Goal: Information Seeking & Learning: Learn about a topic

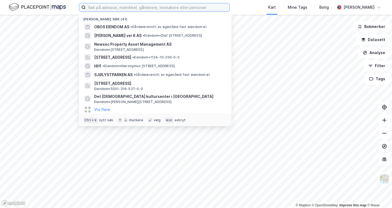
click at [113, 8] on input at bounding box center [158, 7] width 144 height 8
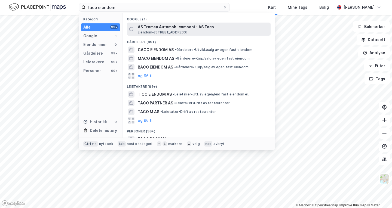
click at [188, 30] on span "AS Tromsø Automobilcompani - AS Taco" at bounding box center [203, 27] width 131 height 7
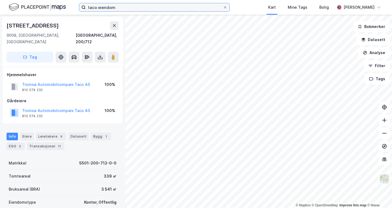
click at [129, 8] on input "taco eiendom" at bounding box center [154, 7] width 137 height 8
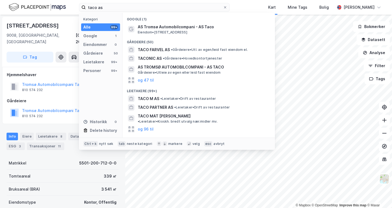
click at [50, 90] on div "Hjemmelshaver Tromsø Automobilcompani Taco AS 810 574 232 100% Gårdeiere Tromsø…" at bounding box center [63, 96] width 112 height 48
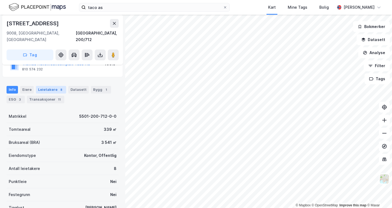
scroll to position [47, 0]
click at [27, 86] on div "Eiere" at bounding box center [27, 90] width 14 height 8
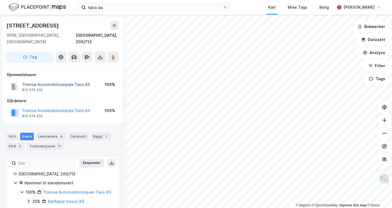
click at [0, 0] on button "Tromsø Automobilcompani Taco AS" at bounding box center [0, 0] width 0 height 0
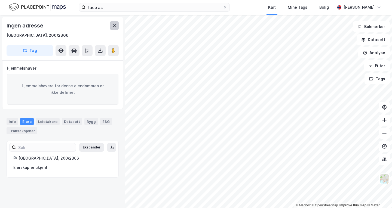
click at [113, 23] on icon at bounding box center [114, 25] width 4 height 4
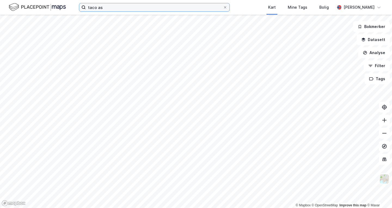
click at [118, 7] on input "taco as" at bounding box center [154, 7] width 137 height 8
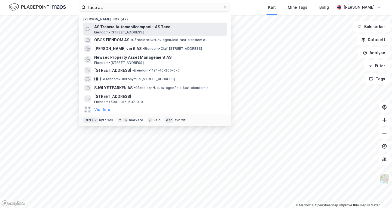
click at [126, 29] on span "AS Tromsø Automobilcompani - AS Taco" at bounding box center [159, 27] width 131 height 7
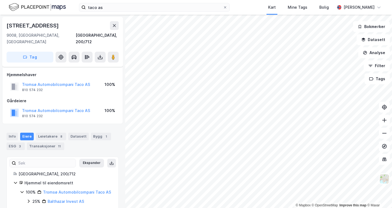
scroll to position [38, 0]
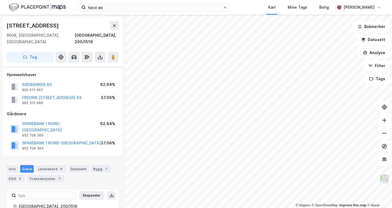
scroll to position [38, 0]
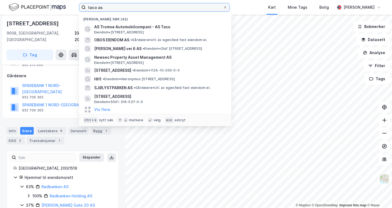
click at [138, 10] on input "taco as" at bounding box center [154, 7] width 137 height 8
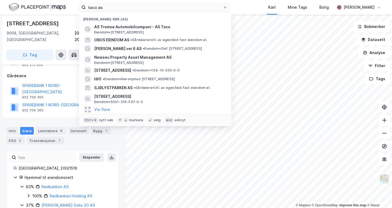
click at [90, 174] on div "Hjemmel til eiendomsrett" at bounding box center [67, 177] width 87 height 7
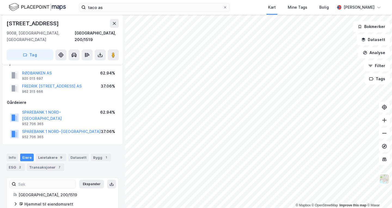
scroll to position [0, 0]
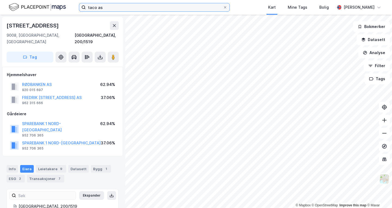
click at [105, 8] on input "taco as" at bounding box center [154, 7] width 137 height 8
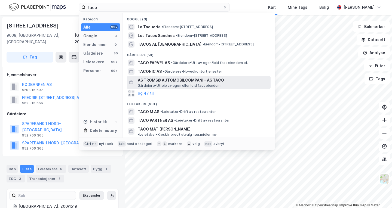
click at [180, 81] on span "AS TROMSØ AUTOMOBILCOMPANI - AS TACO" at bounding box center [203, 80] width 131 height 7
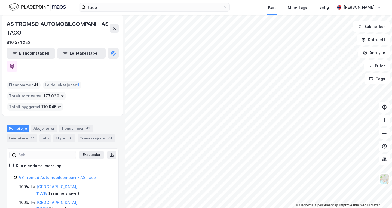
scroll to position [2, 0]
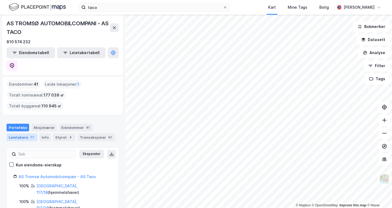
click at [20, 134] on div "Leietakere 77" at bounding box center [22, 138] width 31 height 8
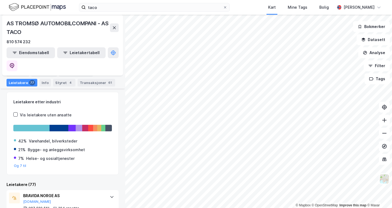
scroll to position [59, 0]
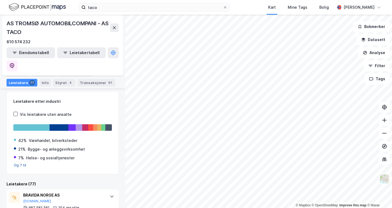
click at [16, 163] on button "Og 7 til" at bounding box center [20, 165] width 13 height 4
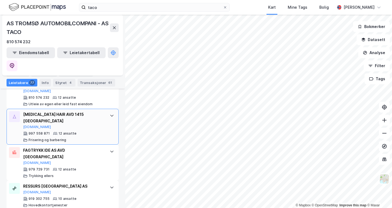
scroll to position [953, 0]
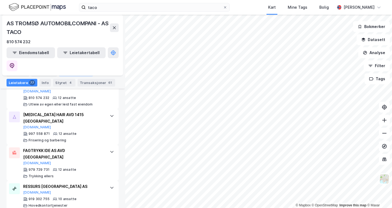
click at [69, 72] on div "Eiendommer 41" at bounding box center [76, 73] width 34 height 8
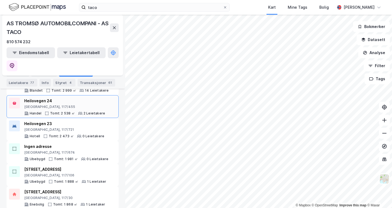
scroll to position [384, 0]
click at [13, 73] on div "Portefølje" at bounding box center [18, 73] width 23 height 8
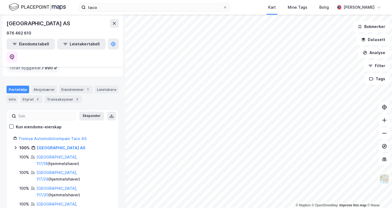
scroll to position [50, 0]
click at [114, 21] on icon at bounding box center [114, 23] width 4 height 4
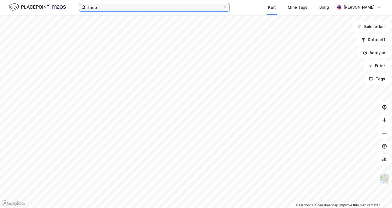
click at [114, 8] on input "taco" at bounding box center [154, 7] width 137 height 8
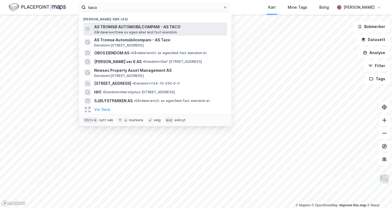
click at [128, 29] on span "AS TROMSØ AUTOMOBILCOMPANI - AS TACO" at bounding box center [159, 27] width 131 height 7
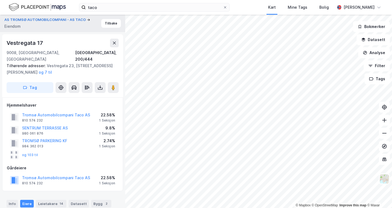
scroll to position [3, 0]
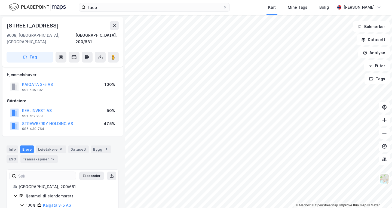
scroll to position [3, 0]
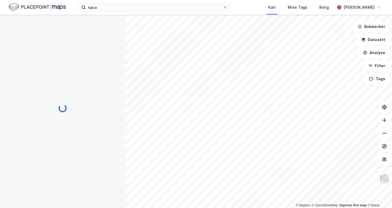
scroll to position [3, 0]
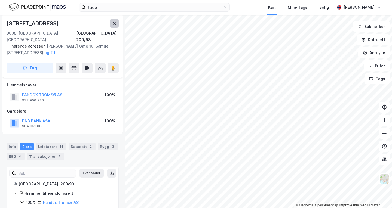
click at [115, 22] on icon at bounding box center [114, 23] width 4 height 4
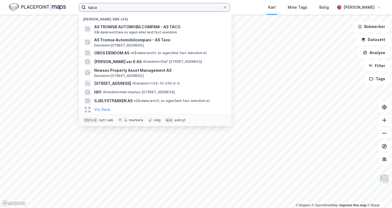
click at [113, 8] on input "taco" at bounding box center [154, 7] width 137 height 8
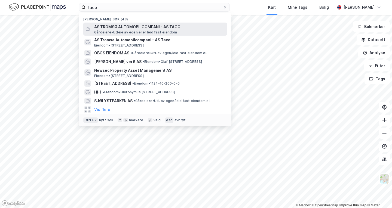
click at [121, 28] on span "AS TROMSØ AUTOMOBILCOMPANI - AS TACO" at bounding box center [159, 27] width 131 height 7
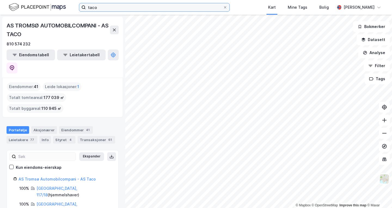
click at [110, 7] on input "taco" at bounding box center [154, 7] width 137 height 8
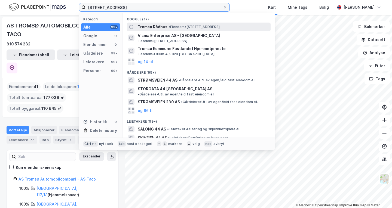
type input "[STREET_ADDRESS]"
click at [176, 27] on span "• Eiendom • [STREET_ADDRESS]" at bounding box center [193, 27] width 51 height 4
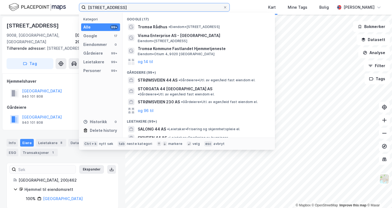
drag, startPoint x: 141, startPoint y: 8, endPoint x: 72, endPoint y: 8, distance: 69.4
click at [72, 8] on div "[STREET_ADDRESS] a tromsø Kategori Alle 99+ Google 17 Eiendommer 0 Gårdeiere 99…" at bounding box center [196, 7] width 392 height 15
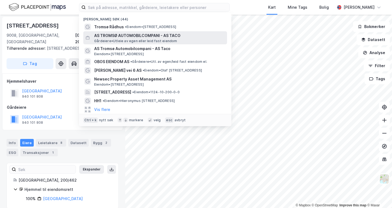
click at [120, 34] on span "AS TROMSØ AUTOMOBILCOMPANI - AS TACO" at bounding box center [159, 35] width 131 height 7
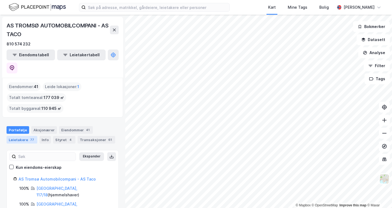
click at [29, 137] on div "77" at bounding box center [32, 139] width 6 height 5
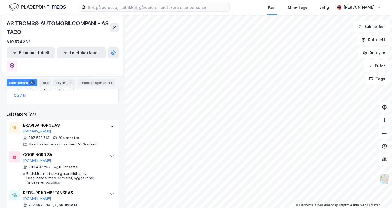
scroll to position [130, 0]
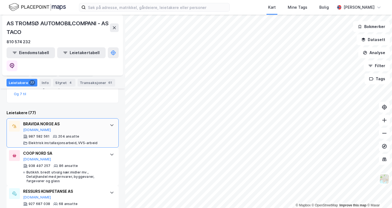
click at [47, 121] on div "BRAVIDA NORGE AS" at bounding box center [63, 124] width 81 height 7
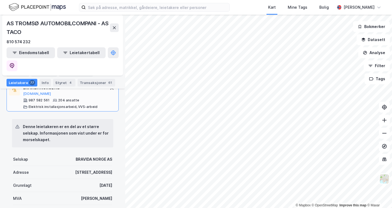
scroll to position [170, 0]
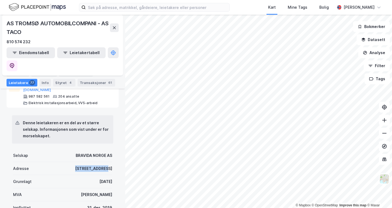
drag, startPoint x: 75, startPoint y: 156, endPoint x: 109, endPoint y: 157, distance: 34.3
copy div "[STREET_ADDRESS]"
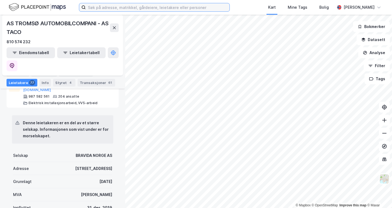
click at [111, 6] on input at bounding box center [158, 7] width 144 height 8
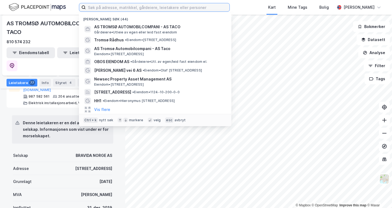
paste input "[STREET_ADDRESS]"
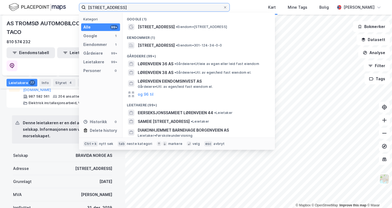
type input "[STREET_ADDRESS]"
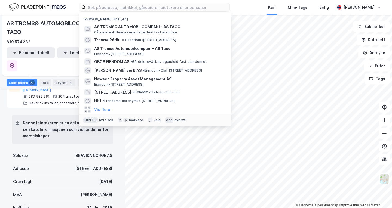
click at [64, 149] on div "Selskap BRAVIDA NORGE AS" at bounding box center [62, 155] width 99 height 13
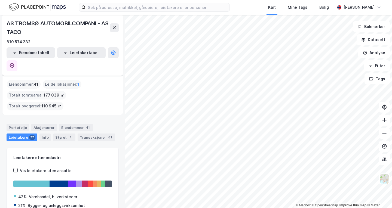
scroll to position [2, 0]
click at [71, 124] on div "Eiendommer 41" at bounding box center [76, 128] width 34 height 8
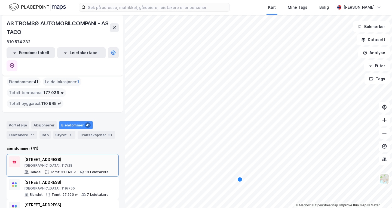
scroll to position [5, 0]
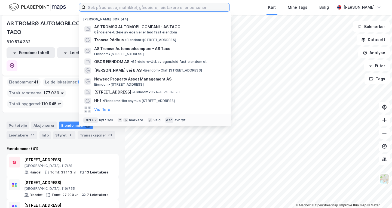
click at [153, 7] on input at bounding box center [158, 7] width 144 height 8
type input "t"
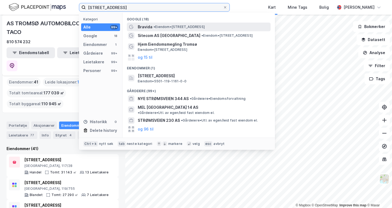
type input "[STREET_ADDRESS]"
click at [186, 26] on span "• Eiendom • [STREET_ADDRESS]" at bounding box center [178, 27] width 51 height 4
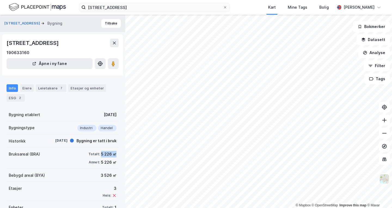
drag, startPoint x: 98, startPoint y: 154, endPoint x: 113, endPoint y: 153, distance: 15.2
click at [113, 153] on div "Bruksareal (BRA) Totalt: 5 226 ㎡ Annet: 5 226 ㎡" at bounding box center [63, 158] width 112 height 21
copy div "5 226 ㎡"
click at [46, 87] on div "Leietakere 7" at bounding box center [51, 88] width 30 height 8
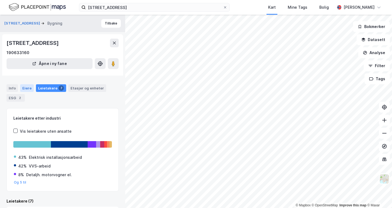
click at [23, 86] on div "Eiere" at bounding box center [27, 88] width 14 height 8
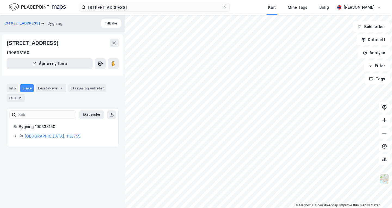
click at [6, 88] on div "Info Eiere Leietakere 7 Etasjer og enheter ESG 2" at bounding box center [62, 91] width 125 height 26
click at [12, 88] on div "Info" at bounding box center [12, 88] width 11 height 8
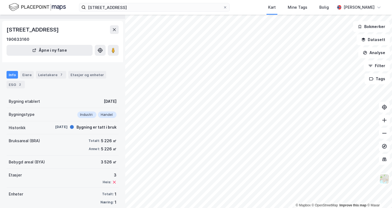
scroll to position [7, 0]
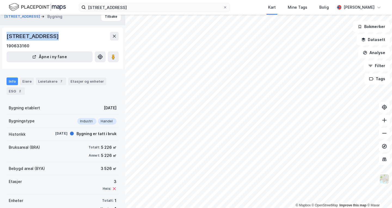
drag, startPoint x: 54, startPoint y: 35, endPoint x: 5, endPoint y: 36, distance: 49.5
click at [5, 36] on div "[STREET_ADDRESS] 190633160 Åpne i ny fane" at bounding box center [62, 47] width 121 height 41
copy div "[STREET_ADDRESS]"
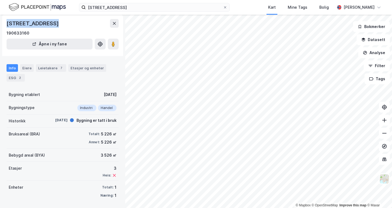
scroll to position [0, 0]
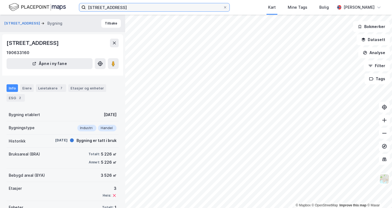
click at [147, 9] on input "[STREET_ADDRESS]" at bounding box center [154, 7] width 137 height 8
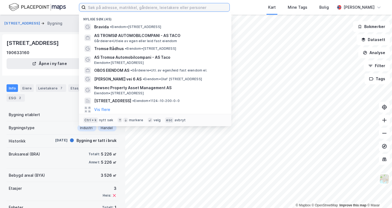
click at [135, 8] on input at bounding box center [158, 7] width 144 height 8
click at [123, 7] on input at bounding box center [158, 7] width 144 height 8
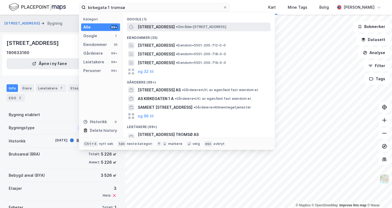
click at [176, 25] on span "• Område • [STREET_ADDRESS]" at bounding box center [201, 27] width 50 height 4
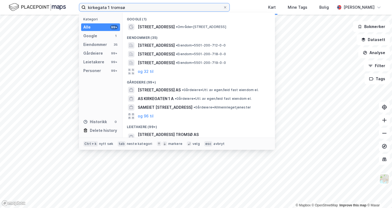
click at [150, 9] on input "kirkegata 1 tromsø" at bounding box center [154, 7] width 137 height 8
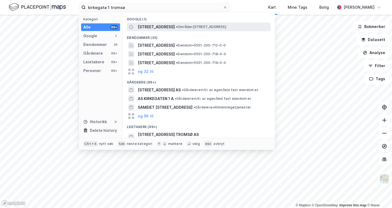
click at [176, 27] on span "• Område • [STREET_ADDRESS]" at bounding box center [201, 27] width 50 height 4
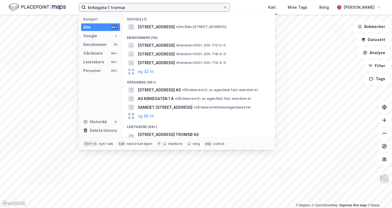
click at [130, 6] on input "kirkegata 1 tromsø" at bounding box center [154, 7] width 137 height 8
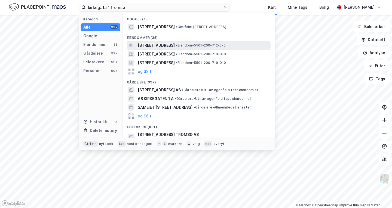
click at [157, 45] on span "[STREET_ADDRESS]" at bounding box center [156, 45] width 37 height 7
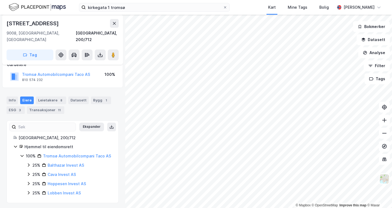
scroll to position [38, 0]
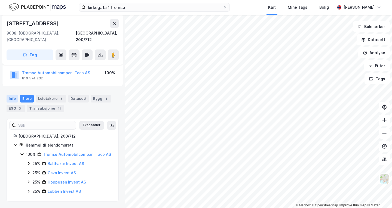
click at [13, 95] on div "Info" at bounding box center [12, 99] width 11 height 8
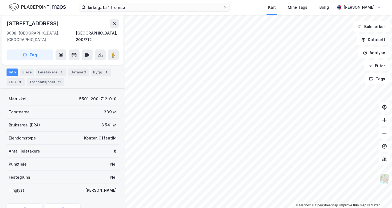
scroll to position [64, 0]
drag, startPoint x: 93, startPoint y: 118, endPoint x: 107, endPoint y: 118, distance: 13.6
click at [107, 119] on div "Bruksareal (BRA) 3 541 ㎡" at bounding box center [63, 125] width 112 height 13
copy div "3 541"
drag, startPoint x: 36, startPoint y: 22, endPoint x: 2, endPoint y: 20, distance: 34.3
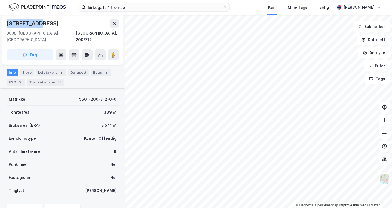
click at [2, 20] on div "[STREET_ADDRESS]" at bounding box center [62, 40] width 121 height 50
copy div "[STREET_ADDRESS]"
click at [42, 69] on div "Leietakere 8" at bounding box center [51, 73] width 30 height 8
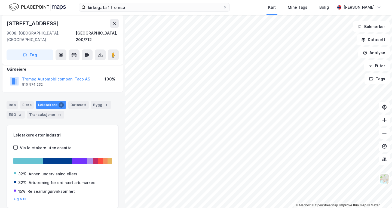
scroll to position [31, 0]
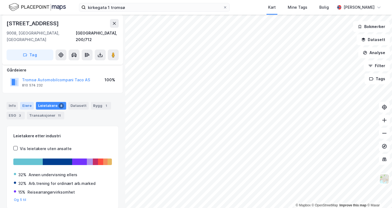
click at [25, 102] on div "Eiere" at bounding box center [27, 106] width 14 height 8
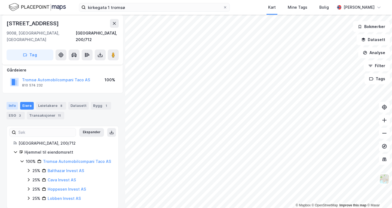
click at [11, 102] on div "Info" at bounding box center [12, 106] width 11 height 8
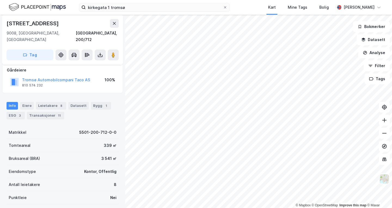
scroll to position [88, 0]
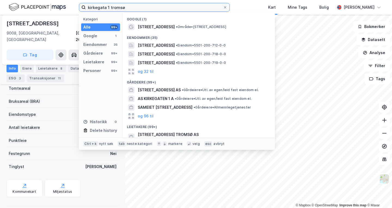
click at [125, 5] on input "kirkegata 1 tromsø" at bounding box center [154, 7] width 137 height 8
paste input "[STREET_ADDRESS]"
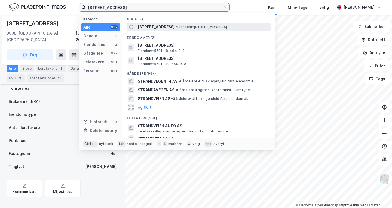
type input "[STREET_ADDRESS]"
click at [168, 25] on span "[STREET_ADDRESS]" at bounding box center [156, 27] width 37 height 7
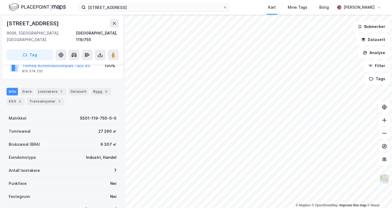
scroll to position [35, 0]
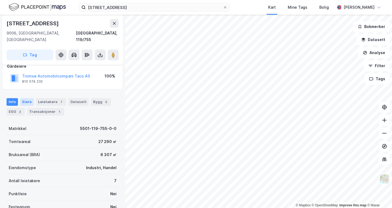
click at [27, 98] on div "Eiere" at bounding box center [27, 102] width 14 height 8
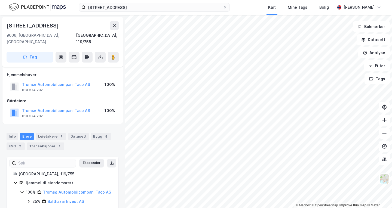
scroll to position [38, 0]
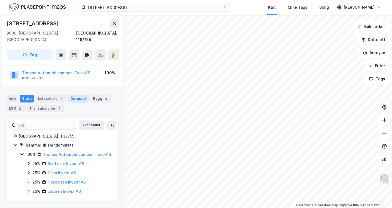
click at [70, 95] on div "Datasett" at bounding box center [78, 99] width 20 height 8
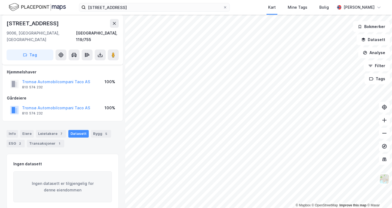
scroll to position [4, 0]
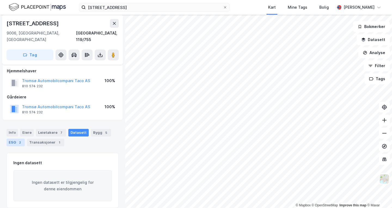
click at [21, 140] on div "2" at bounding box center [19, 142] width 5 height 5
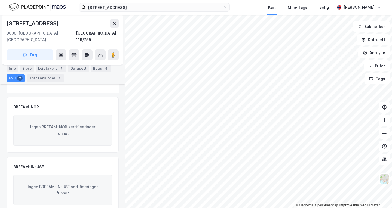
scroll to position [164, 0]
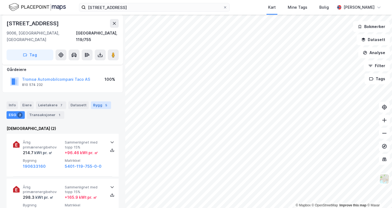
click at [103, 103] on div "5" at bounding box center [105, 105] width 5 height 5
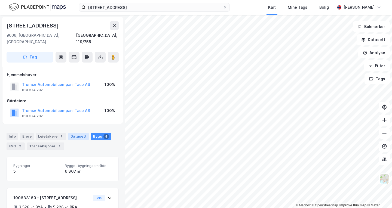
click at [70, 133] on div "Datasett" at bounding box center [78, 137] width 20 height 8
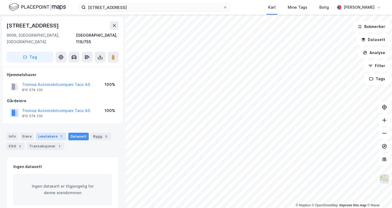
click at [54, 133] on div "Leietakere 7" at bounding box center [51, 137] width 30 height 8
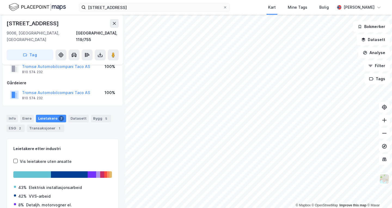
scroll to position [9, 0]
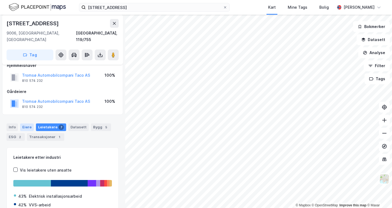
click at [27, 124] on div "Eiere" at bounding box center [27, 128] width 14 height 8
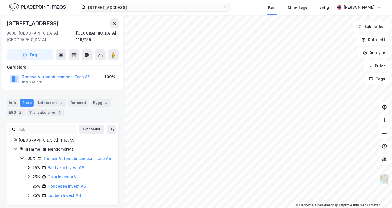
scroll to position [38, 0]
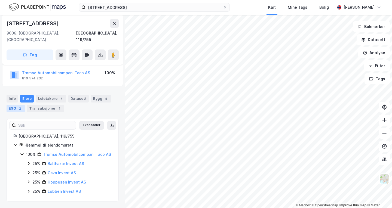
click at [17, 106] on div "2" at bounding box center [19, 108] width 5 height 5
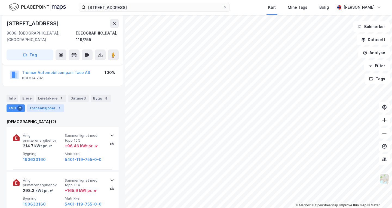
click at [40, 104] on div "Transaksjoner 1" at bounding box center [45, 108] width 37 height 8
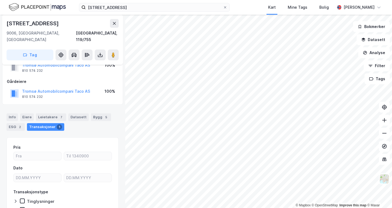
scroll to position [18, 0]
click at [11, 114] on div "Info" at bounding box center [12, 118] width 11 height 8
